Goal: Obtain resource: Download file/media

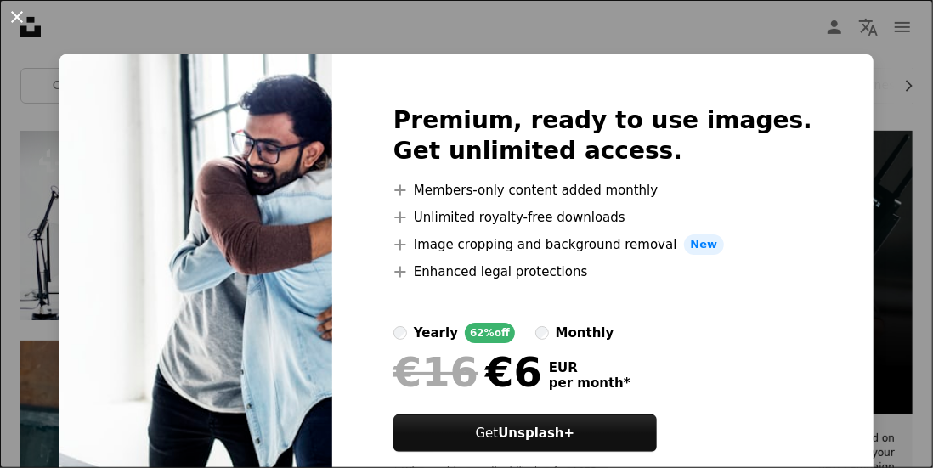
click at [14, 15] on button "An X shape" at bounding box center [17, 17] width 20 height 20
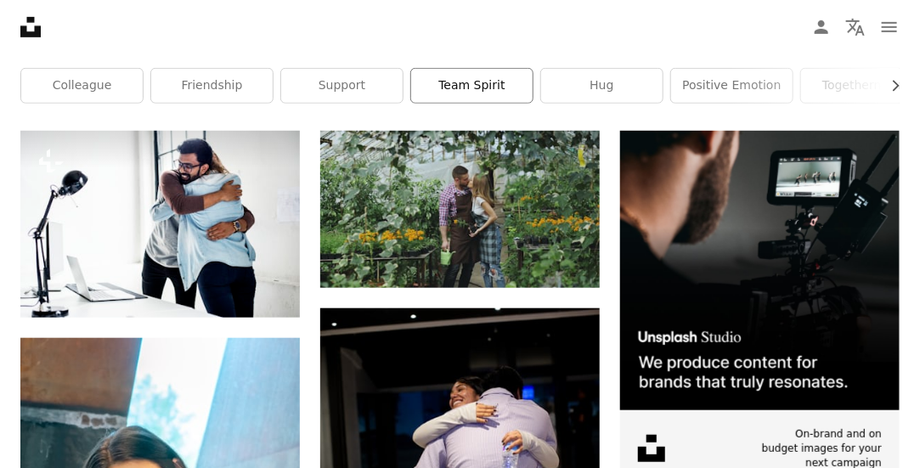
click at [450, 84] on link "team spirit" at bounding box center [471, 86] width 121 height 34
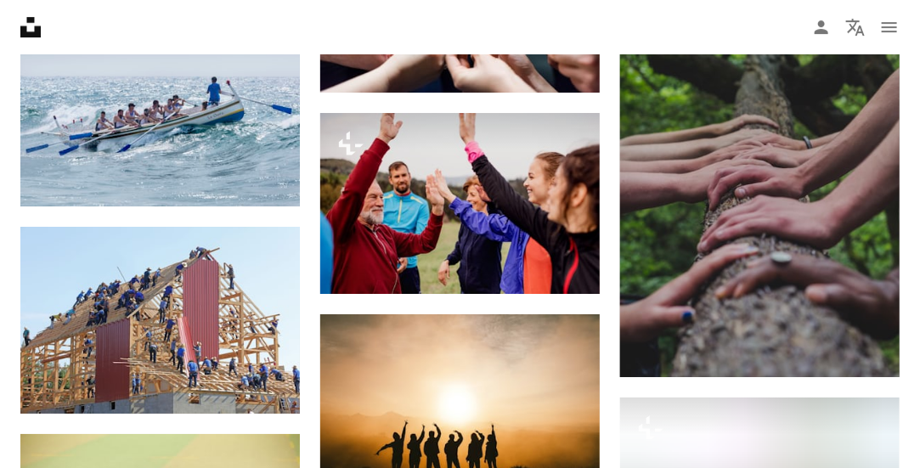
scroll to position [1850, 0]
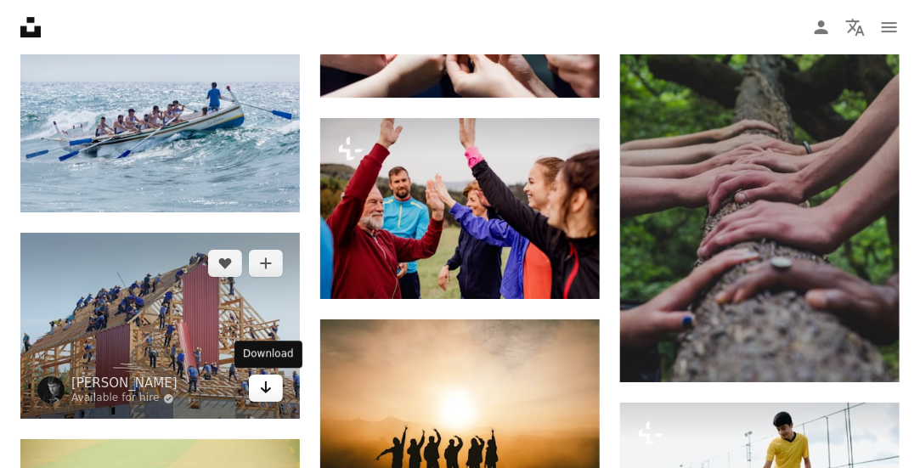
click at [266, 395] on icon "Arrow pointing down" at bounding box center [266, 387] width 14 height 20
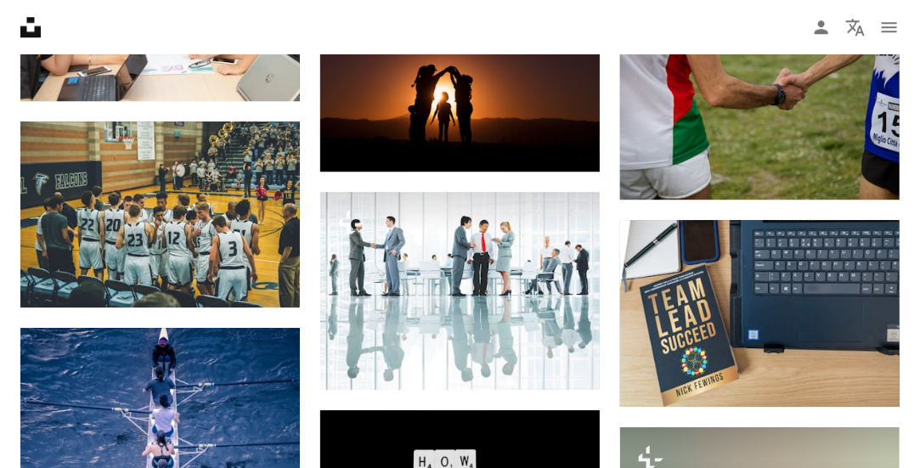
scroll to position [8342, 0]
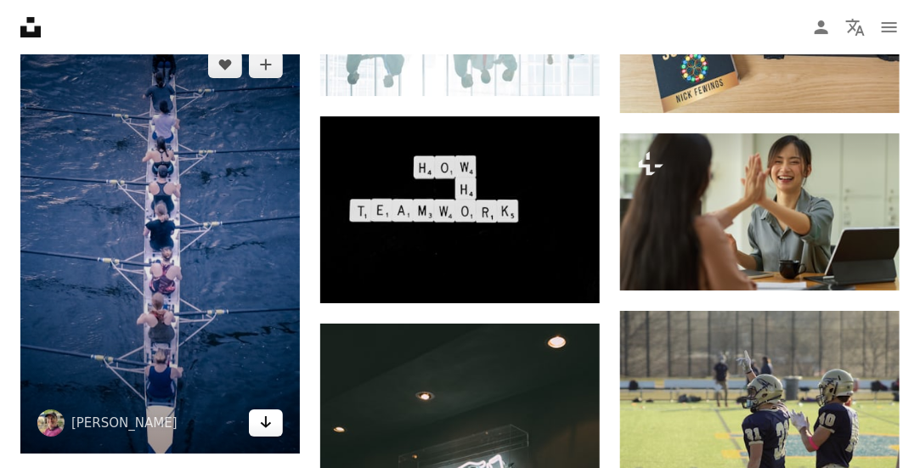
click at [266, 430] on icon "Arrow pointing down" at bounding box center [266, 422] width 14 height 20
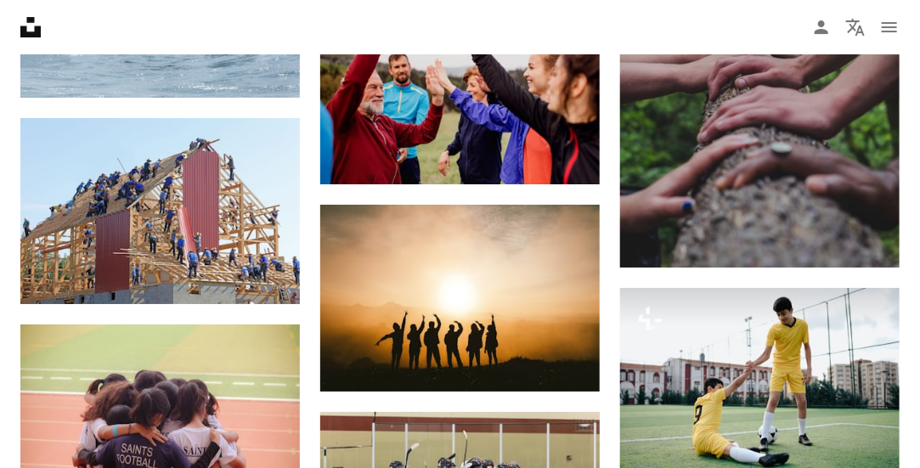
scroll to position [0, 0]
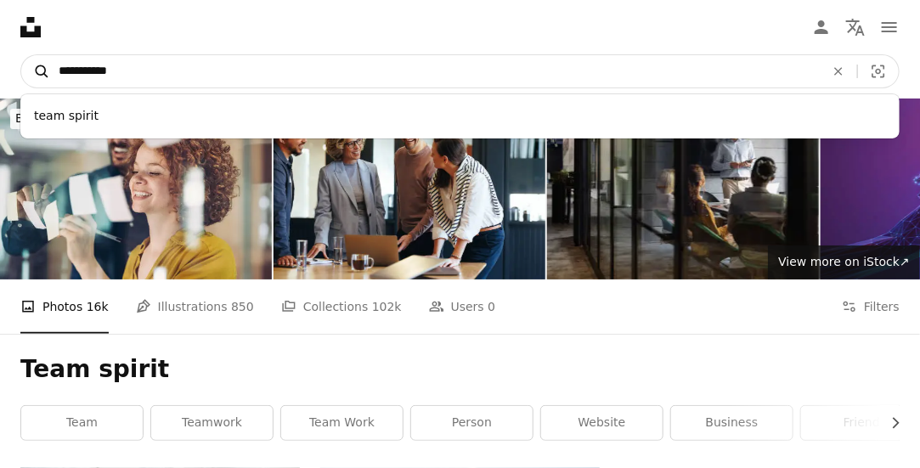
drag, startPoint x: 132, startPoint y: 66, endPoint x: 32, endPoint y: 62, distance: 99.5
click at [32, 62] on form "**********" at bounding box center [459, 71] width 879 height 34
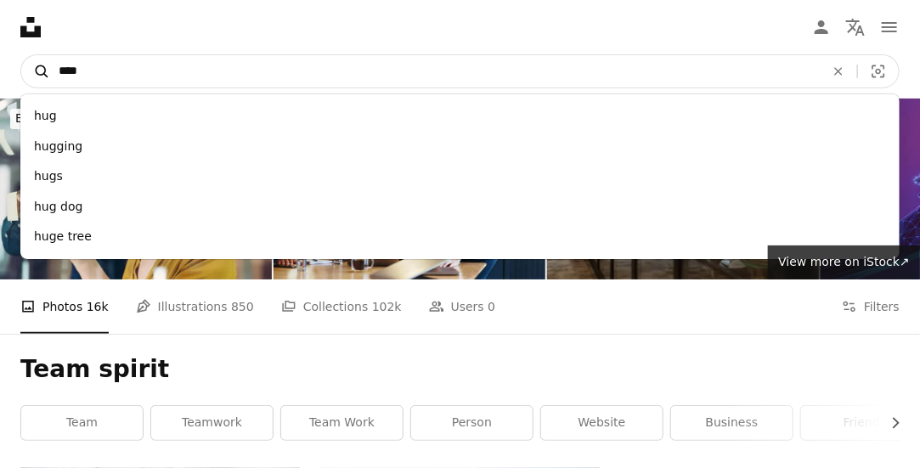
type input "****"
click at [21, 55] on button "A magnifying glass" at bounding box center [35, 71] width 29 height 32
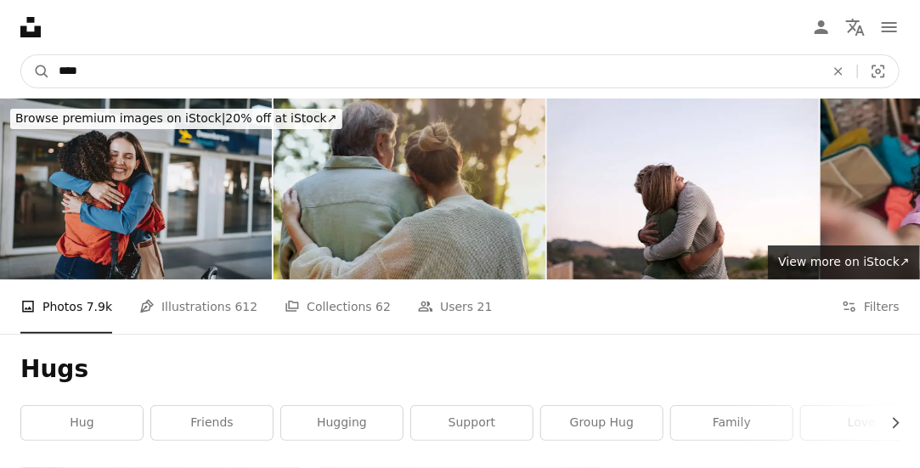
click at [121, 65] on input "****" at bounding box center [435, 71] width 770 height 32
type input "**********"
click at [21, 55] on button "A magnifying glass" at bounding box center [35, 71] width 29 height 32
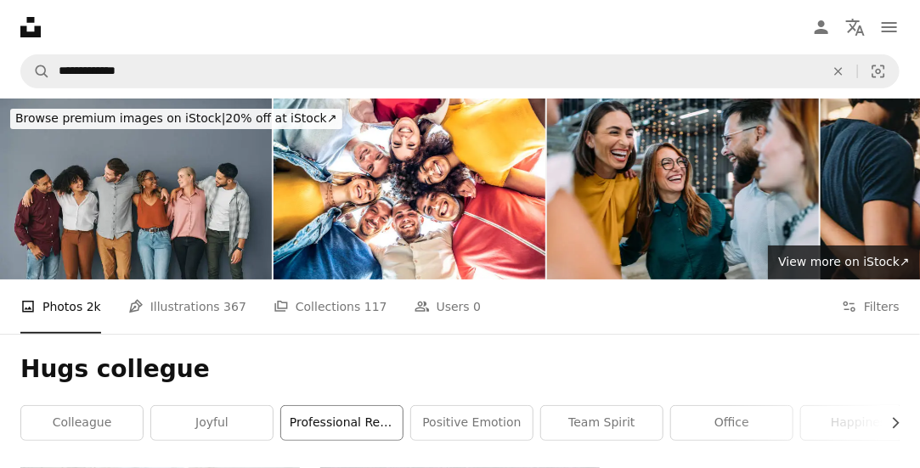
click at [310, 415] on link "professional relationship" at bounding box center [341, 423] width 121 height 34
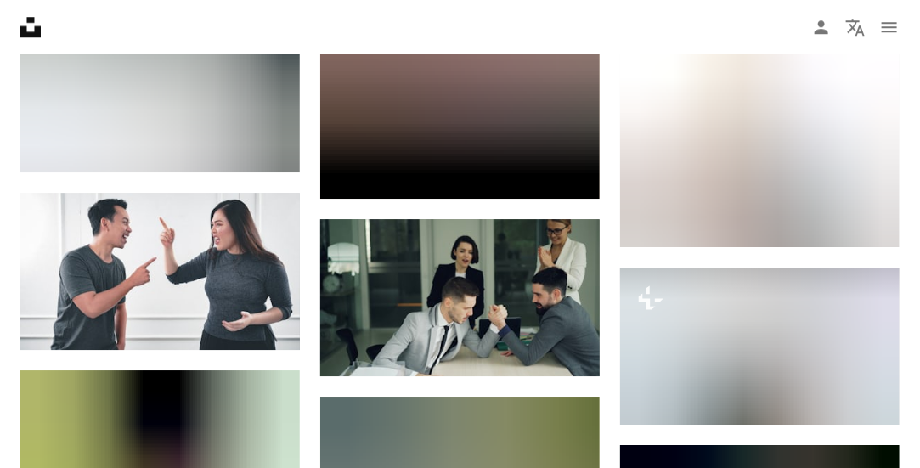
scroll to position [1655, 0]
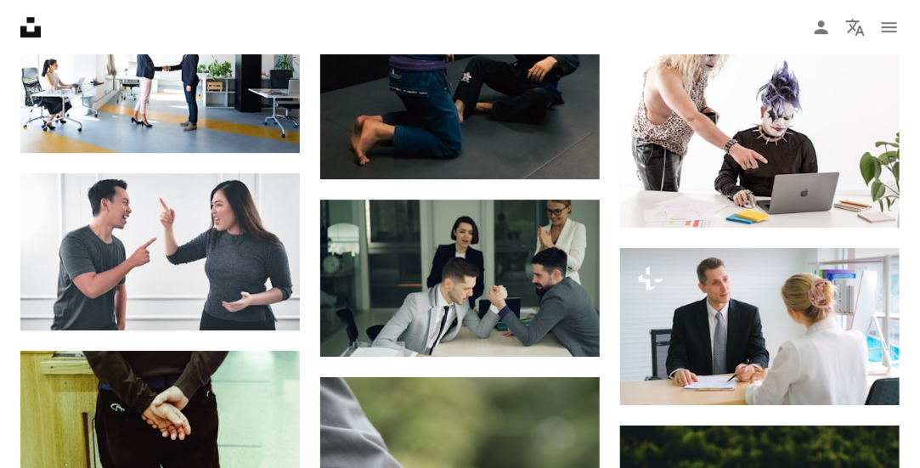
drag, startPoint x: 930, startPoint y: 59, endPoint x: 915, endPoint y: 231, distance: 172.3
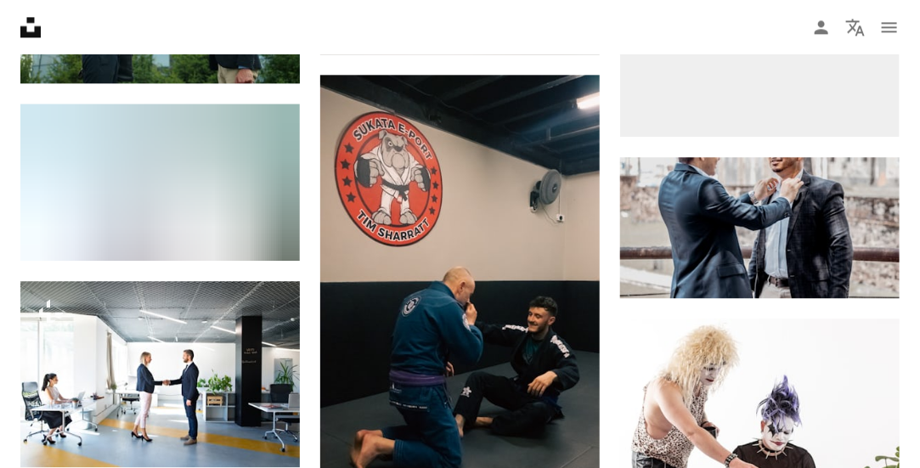
scroll to position [0, 0]
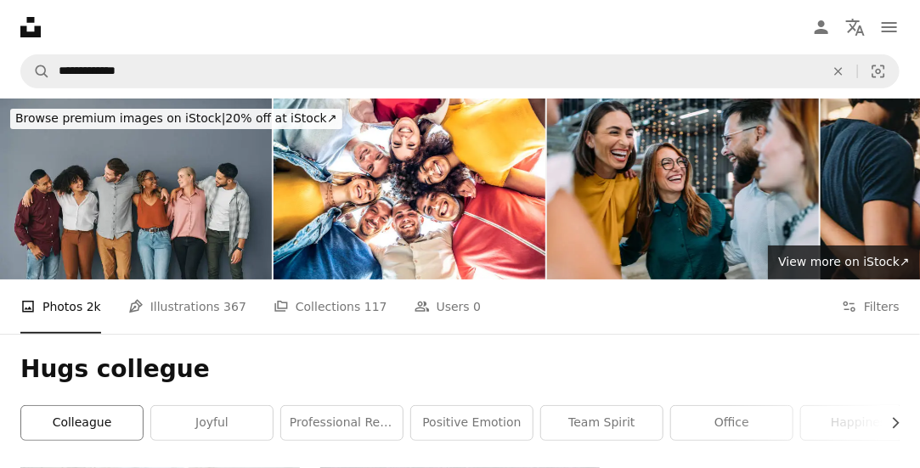
click at [74, 417] on link "colleague" at bounding box center [81, 423] width 121 height 34
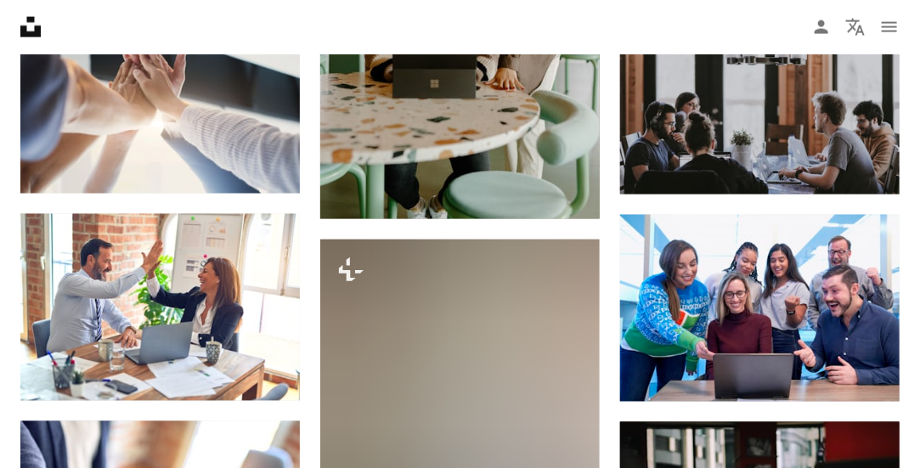
scroll to position [889, 0]
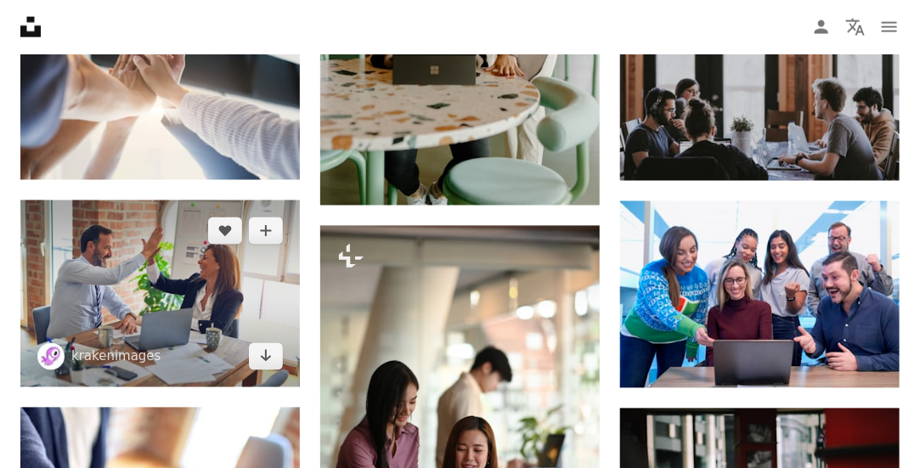
click at [206, 298] on img at bounding box center [160, 294] width 280 height 187
click at [274, 363] on link "Arrow pointing down" at bounding box center [266, 356] width 34 height 27
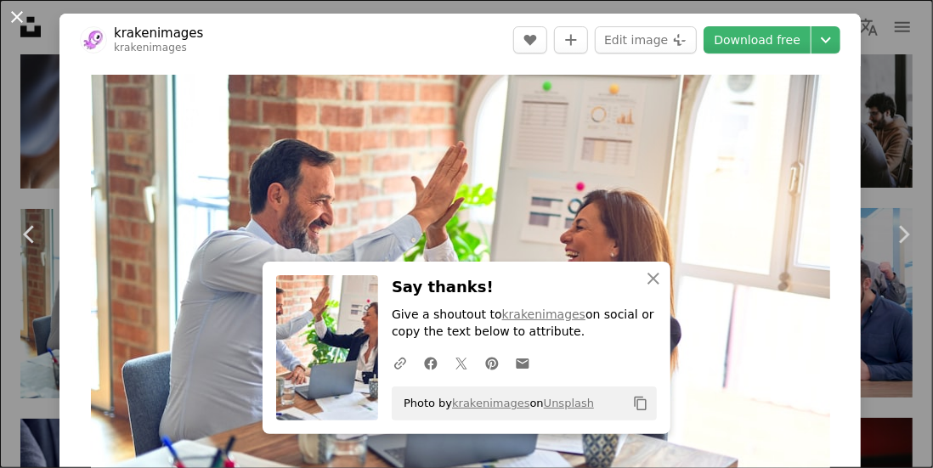
click at [13, 16] on button "An X shape" at bounding box center [17, 17] width 20 height 20
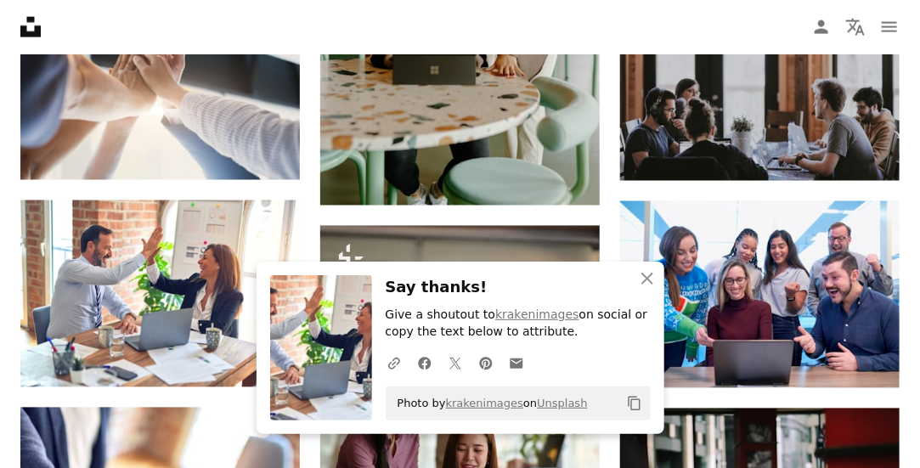
scroll to position [479, 0]
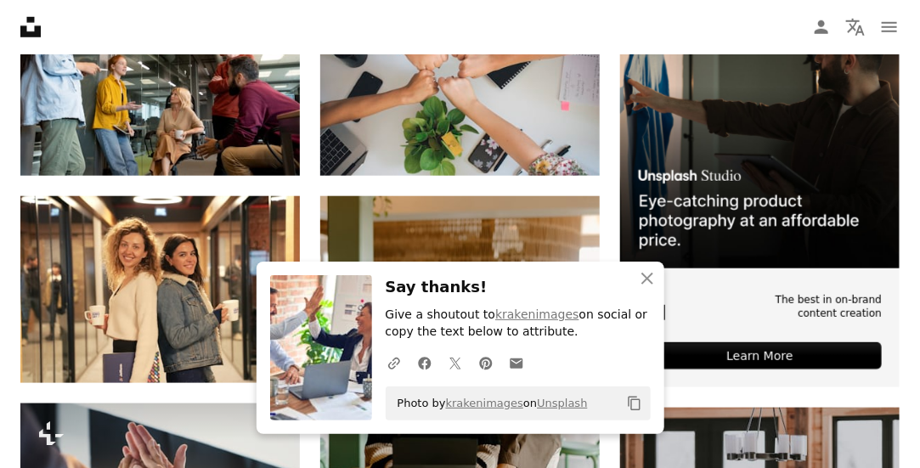
click at [158, 28] on nav "Unsplash logo Unsplash Home A photo Pen Tool A compass A stack of folders Downl…" at bounding box center [460, 27] width 920 height 54
click at [9, 18] on nav "Unsplash logo Unsplash Home A photo Pen Tool A compass A stack of folders Downl…" at bounding box center [460, 27] width 920 height 54
click at [27, 25] on icon "Unsplash logo Unsplash Home" at bounding box center [31, 27] width 34 height 34
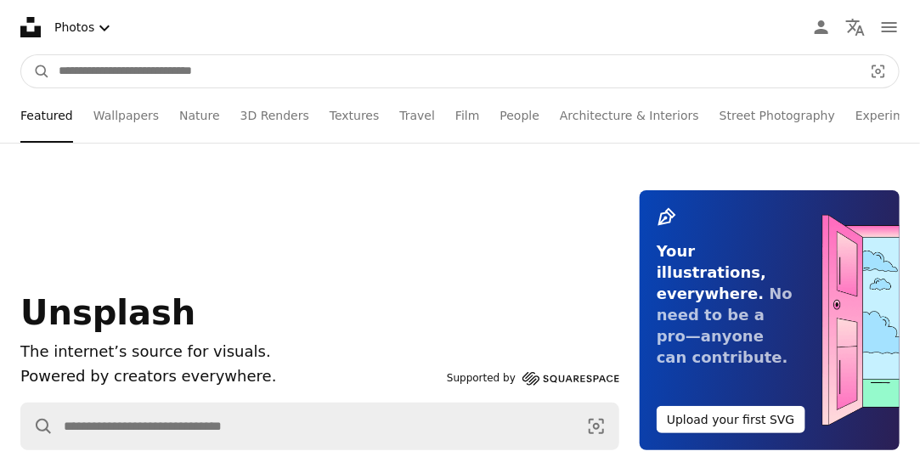
click at [208, 72] on input "Find visuals sitewide" at bounding box center [454, 71] width 808 height 32
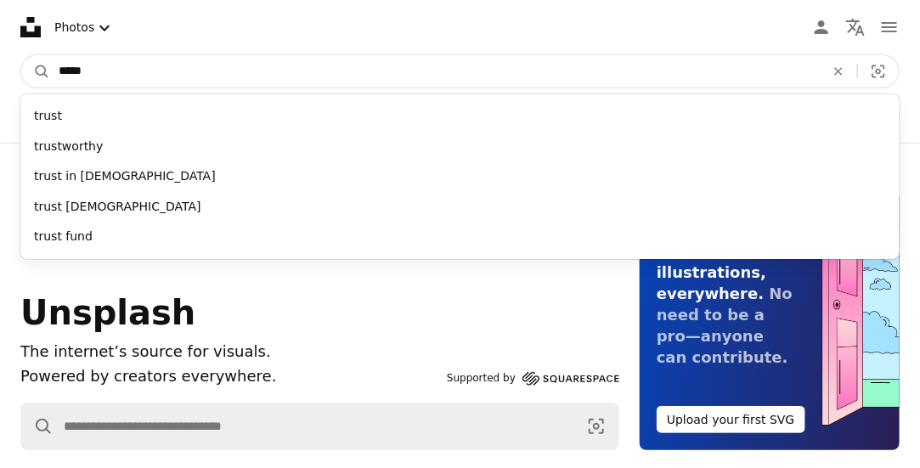
type input "*****"
click at [21, 55] on button "A magnifying glass" at bounding box center [35, 71] width 29 height 32
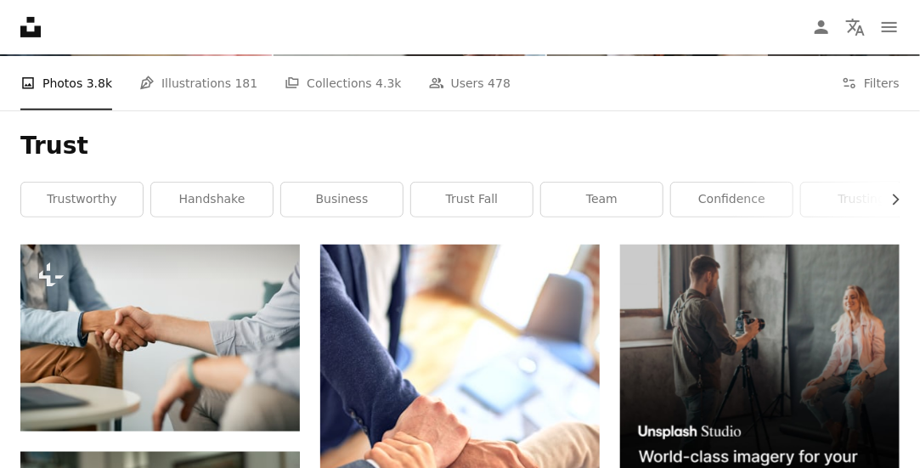
scroll to position [230, 0]
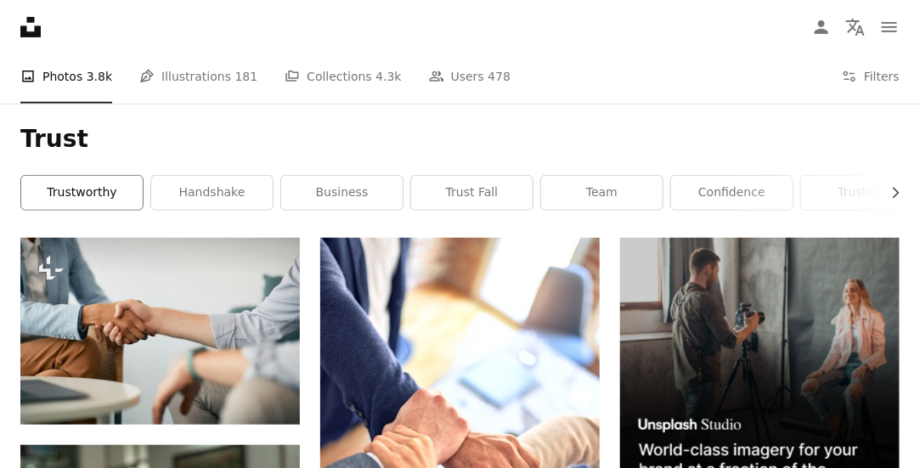
click at [87, 186] on link "trustworthy" at bounding box center [81, 193] width 121 height 34
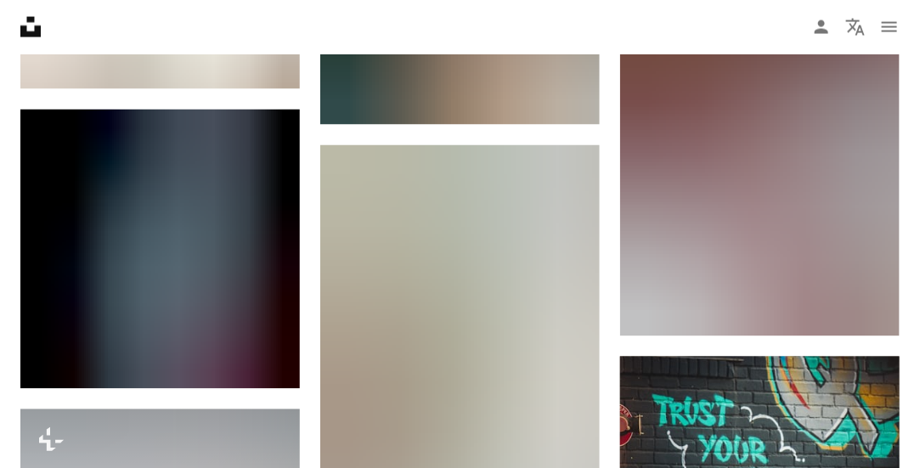
scroll to position [965, 0]
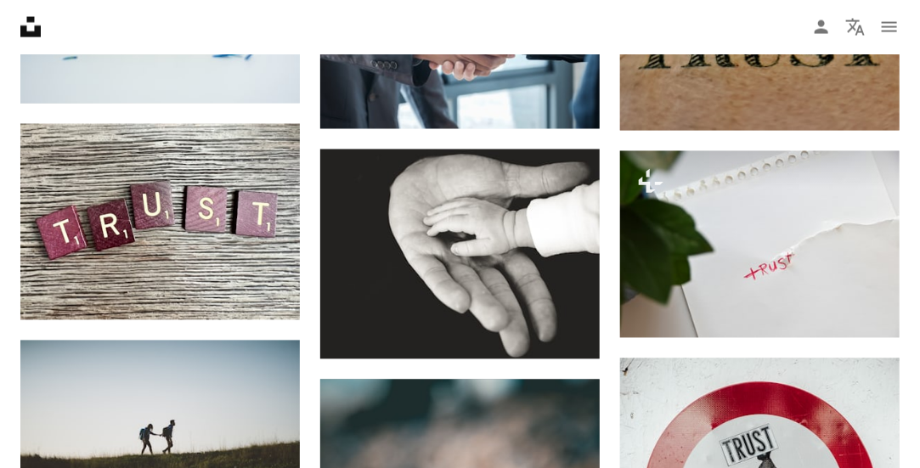
scroll to position [230, 0]
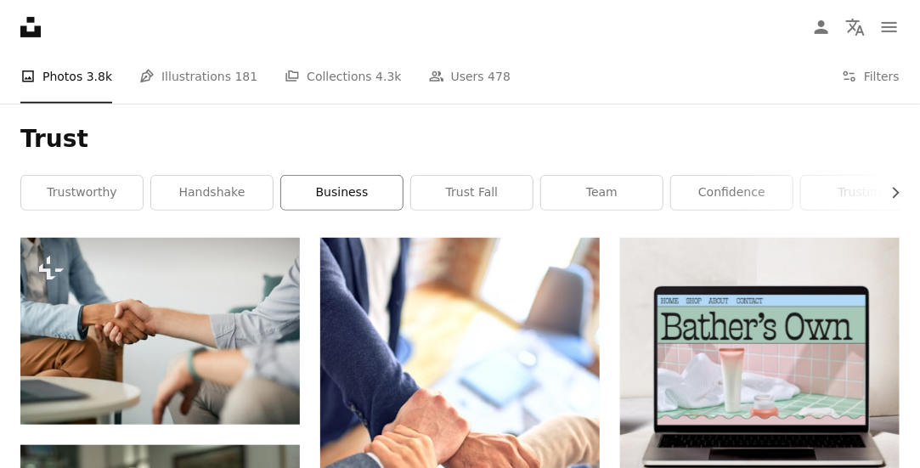
click at [359, 183] on link "business" at bounding box center [341, 193] width 121 height 34
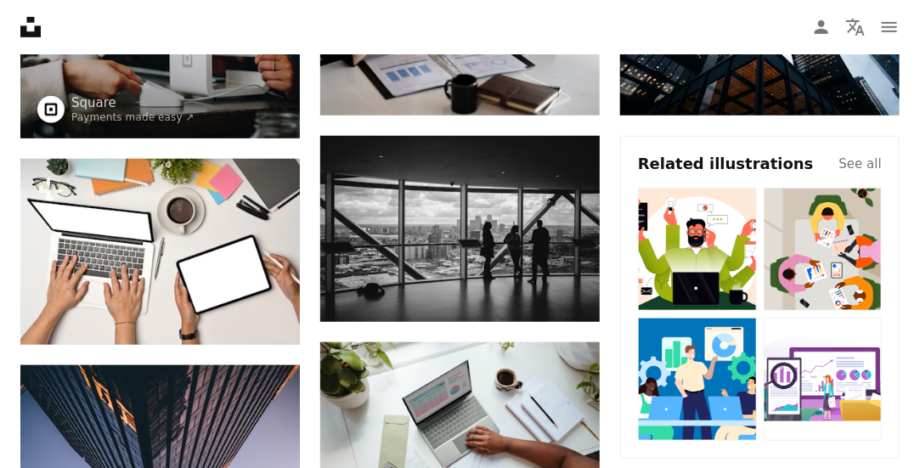
scroll to position [14, 0]
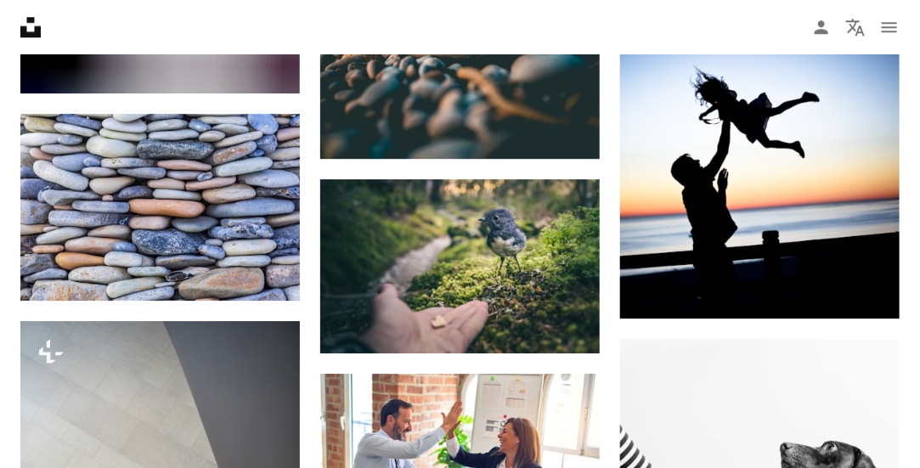
scroll to position [1613, 0]
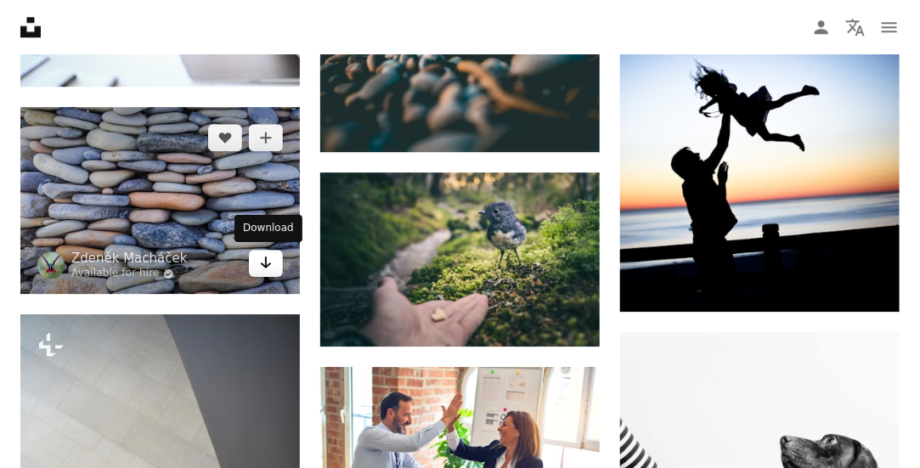
click at [267, 266] on icon "Download" at bounding box center [266, 263] width 11 height 12
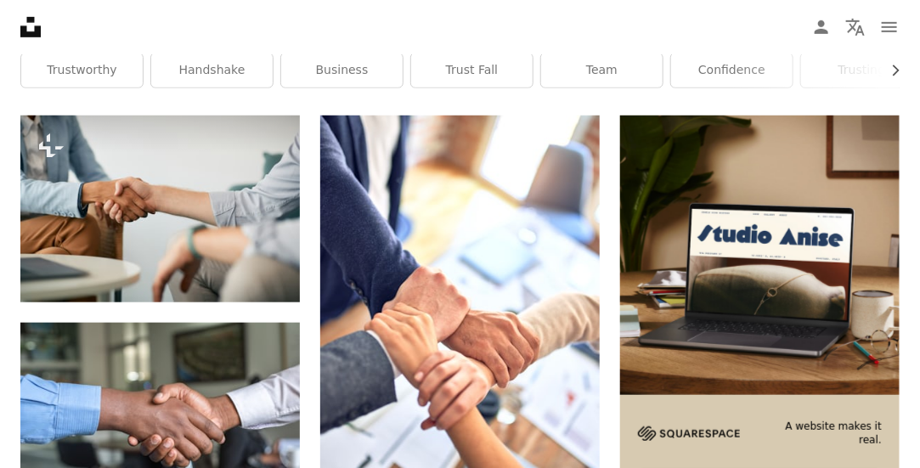
scroll to position [325, 0]
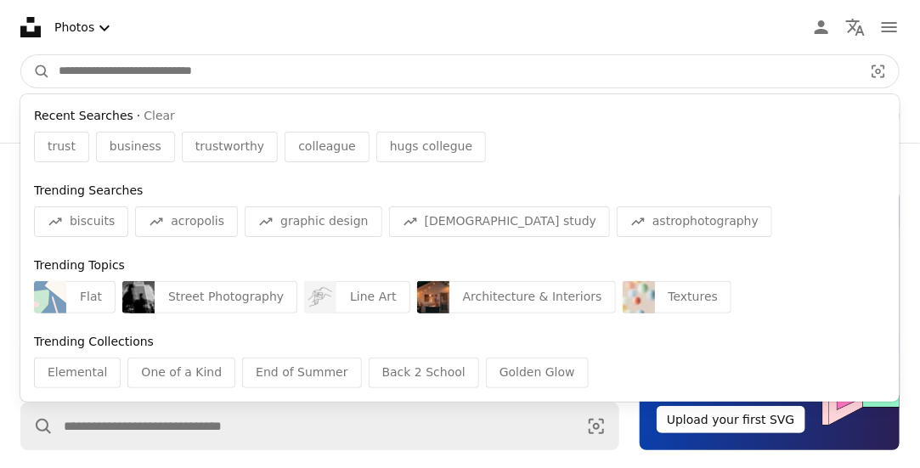
click at [177, 63] on input "Find visuals sitewide" at bounding box center [454, 71] width 808 height 32
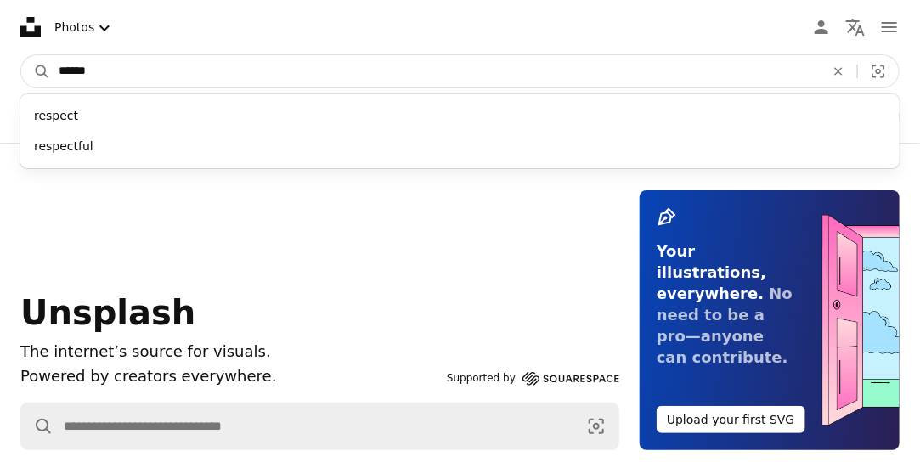
type input "*******"
click button "A magnifying glass" at bounding box center [35, 71] width 29 height 32
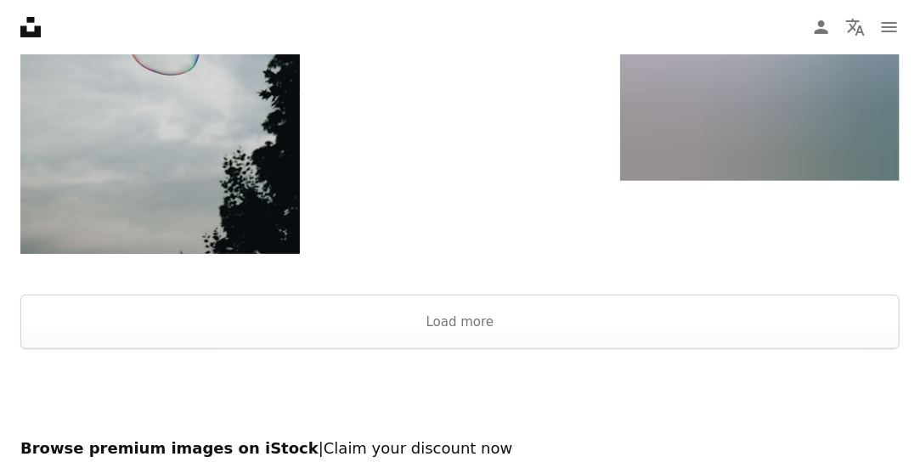
scroll to position [2328, 0]
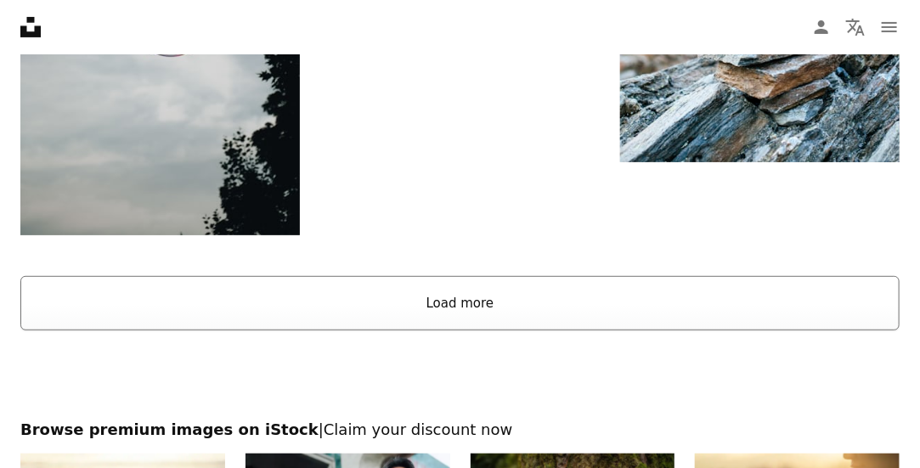
click at [612, 310] on button "Load more" at bounding box center [459, 303] width 879 height 54
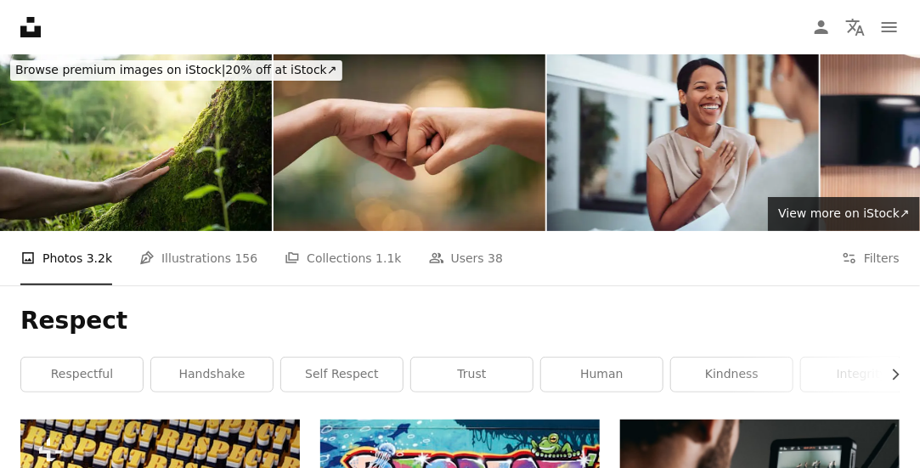
scroll to position [0, 0]
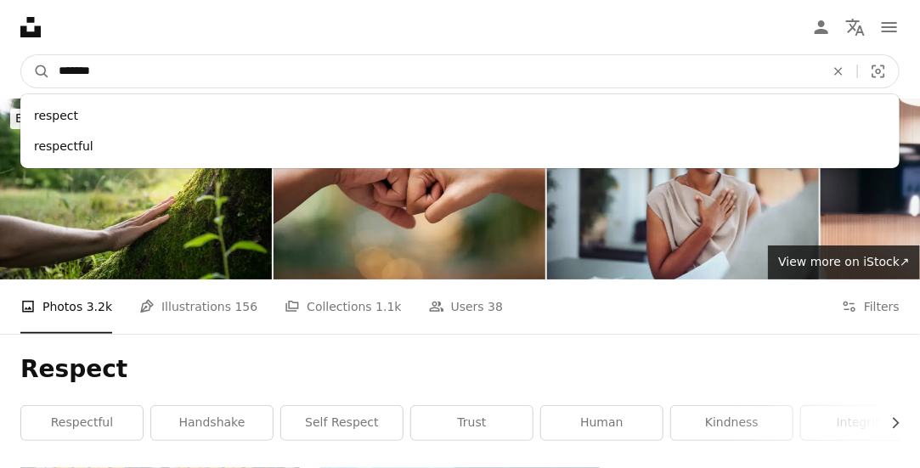
drag, startPoint x: 116, startPoint y: 74, endPoint x: 0, endPoint y: 66, distance: 116.6
click at [0, 66] on nav "A magnifying glass ******* respect respectful An X shape Visual search Filters …" at bounding box center [460, 71] width 920 height 54
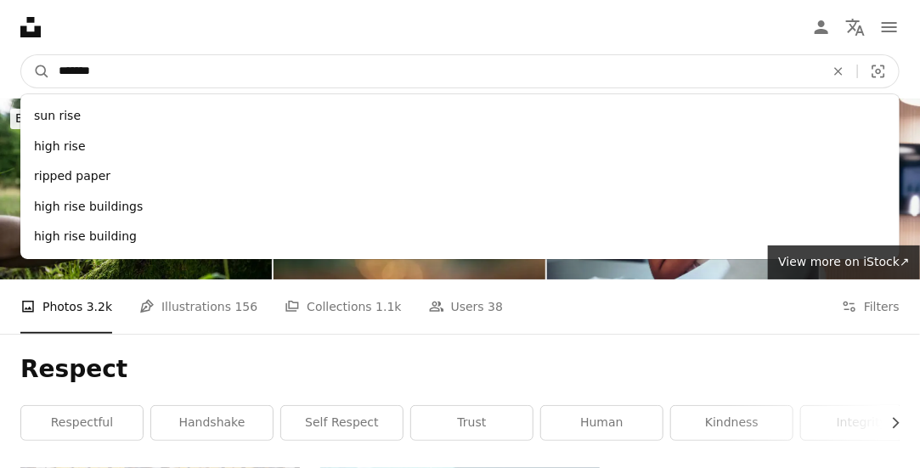
type input "********"
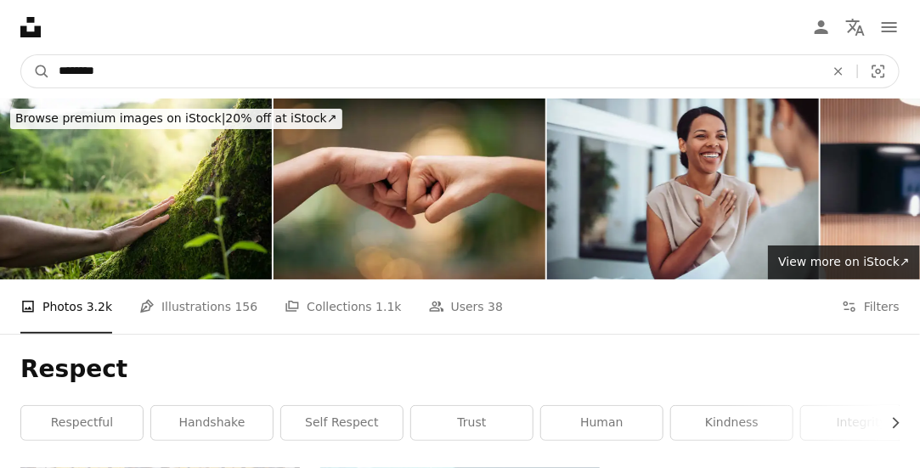
click button "A magnifying glass" at bounding box center [35, 71] width 29 height 32
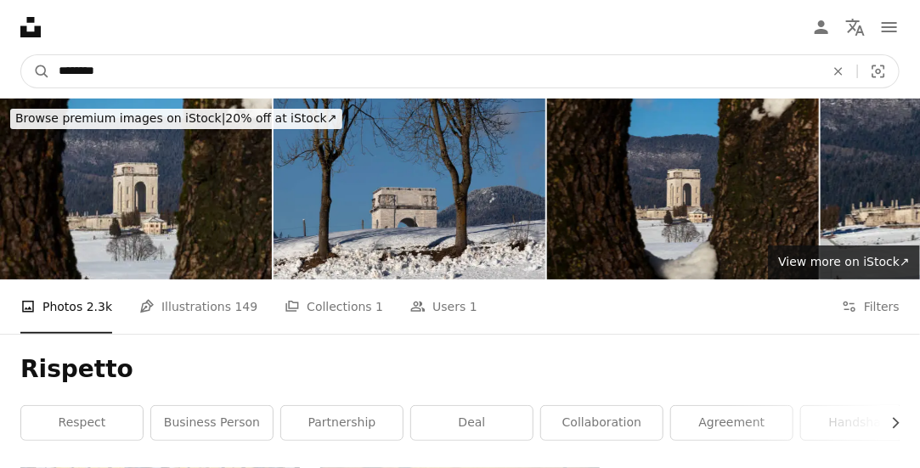
drag, startPoint x: 163, startPoint y: 76, endPoint x: 0, endPoint y: 74, distance: 163.1
click at [0, 74] on nav "A magnifying glass ******** An X shape Visual search Filters Get Unsplash+ Log …" at bounding box center [460, 71] width 920 height 54
type input "**********"
click button "A magnifying glass" at bounding box center [35, 71] width 29 height 32
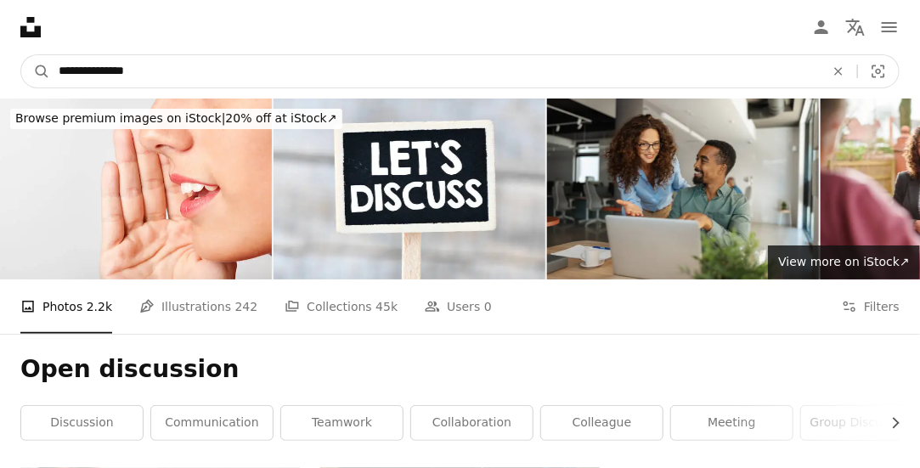
drag, startPoint x: 164, startPoint y: 62, endPoint x: 0, endPoint y: 82, distance: 165.1
click at [0, 82] on nav "**********" at bounding box center [460, 71] width 920 height 54
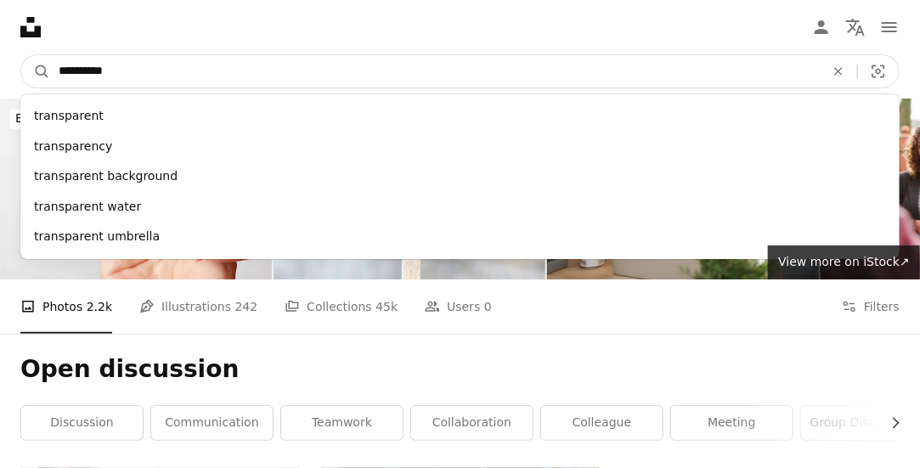
type input "**********"
click button "A magnifying glass" at bounding box center [35, 71] width 29 height 32
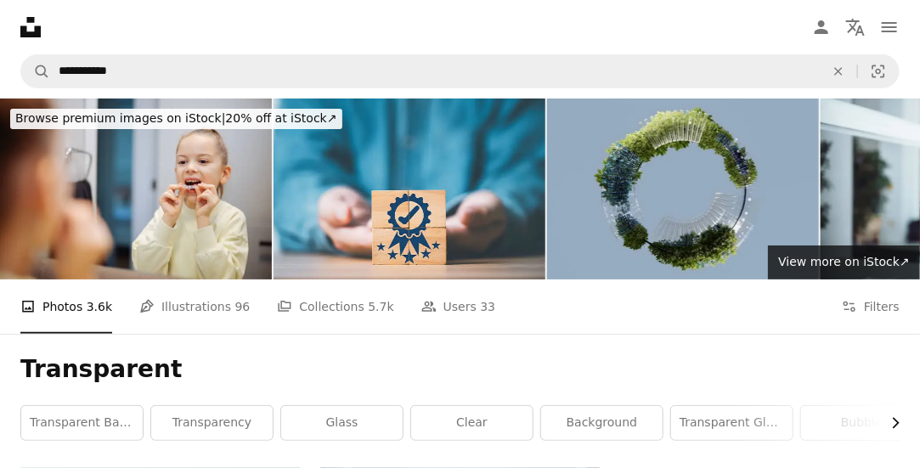
click at [895, 424] on icon "Chevron right" at bounding box center [895, 423] width 17 height 17
click at [229, 424] on link "transparent glass" at bounding box center [221, 423] width 121 height 34
click at [22, 417] on icon "Chevron left" at bounding box center [24, 423] width 17 height 17
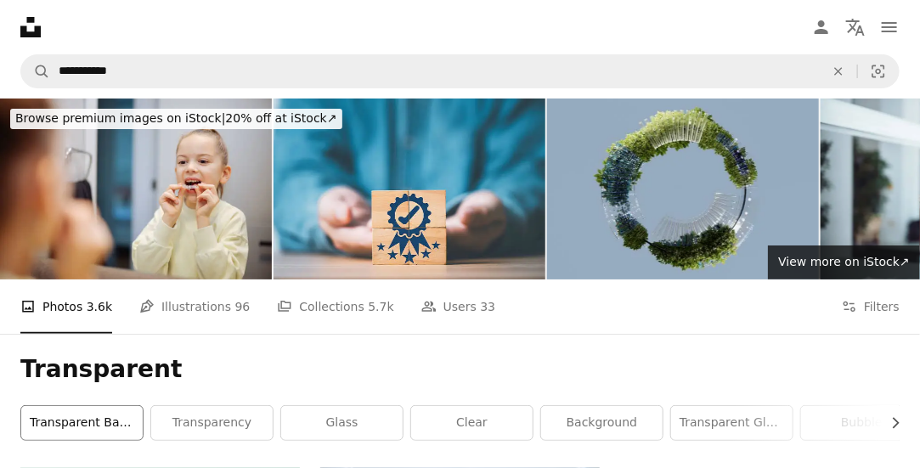
click at [22, 417] on link "transparent background" at bounding box center [81, 423] width 121 height 34
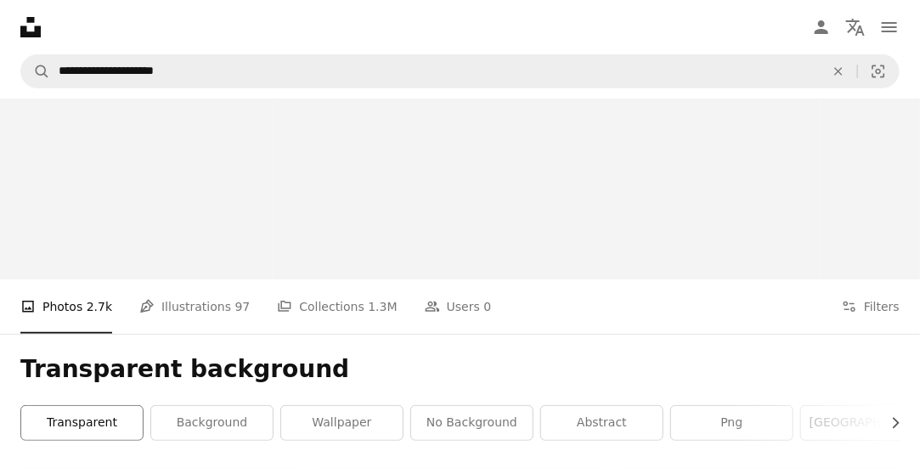
drag, startPoint x: 22, startPoint y: 417, endPoint x: 81, endPoint y: 419, distance: 58.6
click at [22, 417] on div "transparent background wallpaper no background abstract png [GEOGRAPHIC_DATA] w…" at bounding box center [459, 423] width 879 height 36
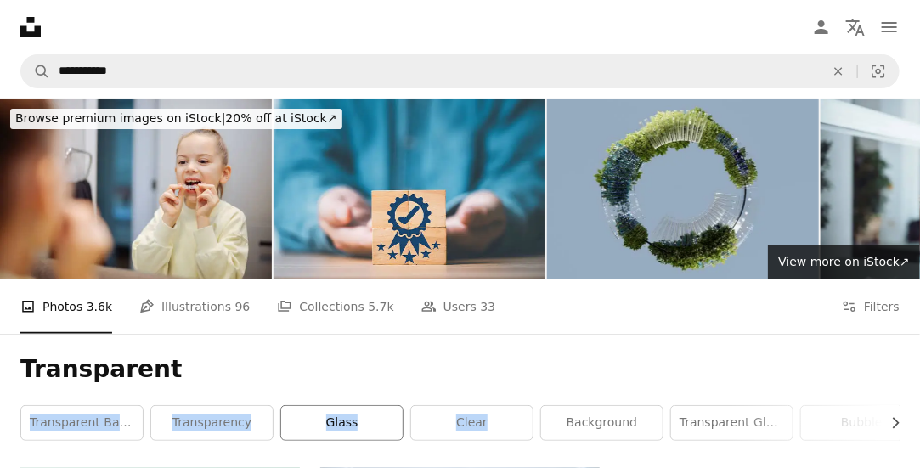
click at [336, 422] on link "glass" at bounding box center [341, 423] width 121 height 34
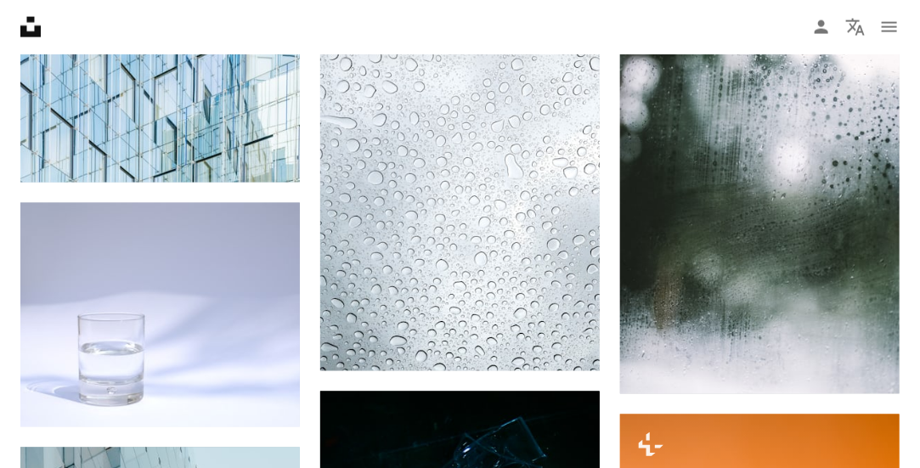
scroll to position [988, 0]
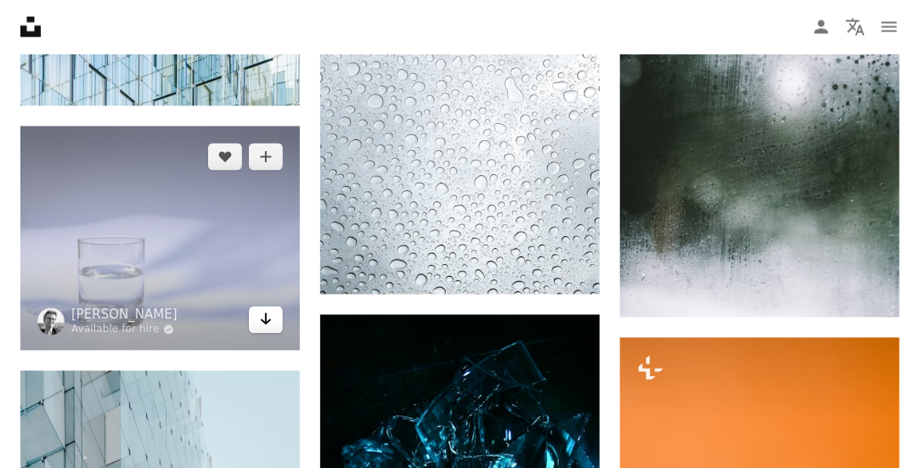
click at [267, 321] on icon "Download" at bounding box center [266, 320] width 11 height 12
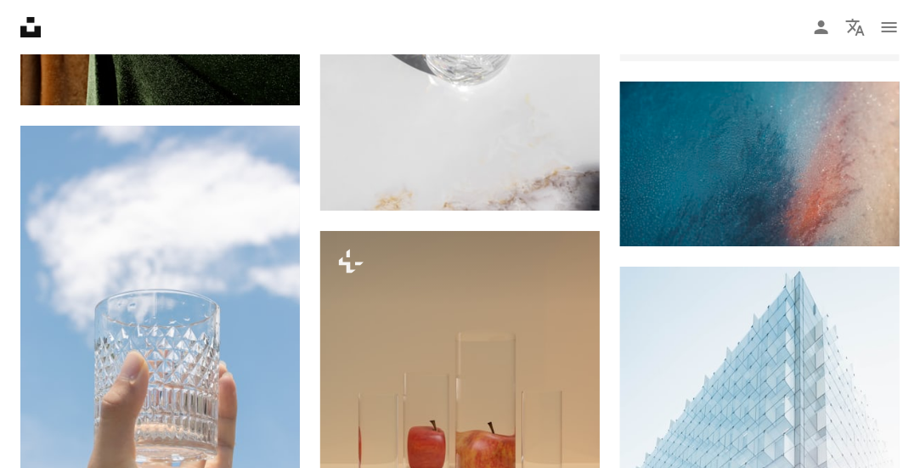
scroll to position [6403, 0]
